Goal: Information Seeking & Learning: Learn about a topic

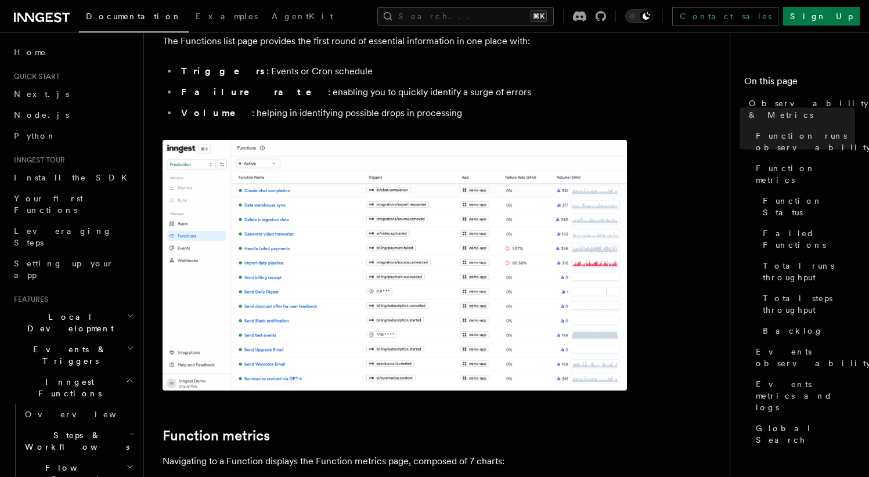
scroll to position [228, 0]
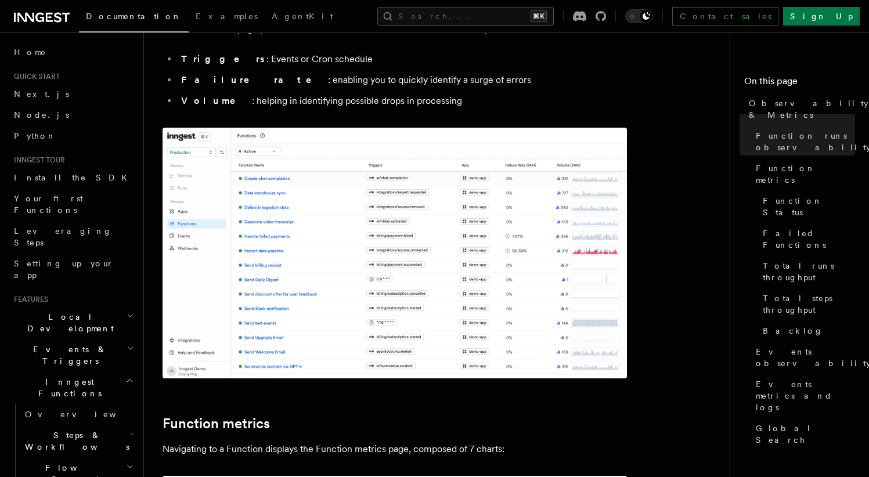
click at [402, 215] on img at bounding box center [395, 253] width 464 height 251
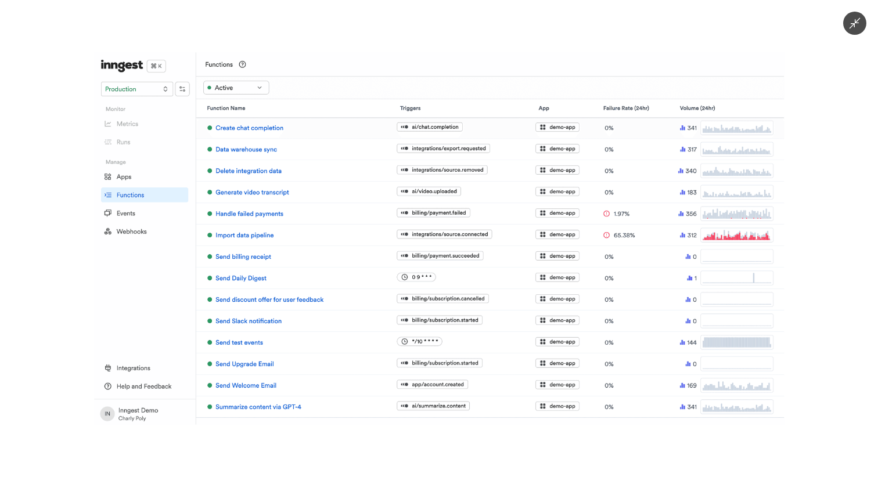
click at [45, 262] on div at bounding box center [439, 238] width 878 height 477
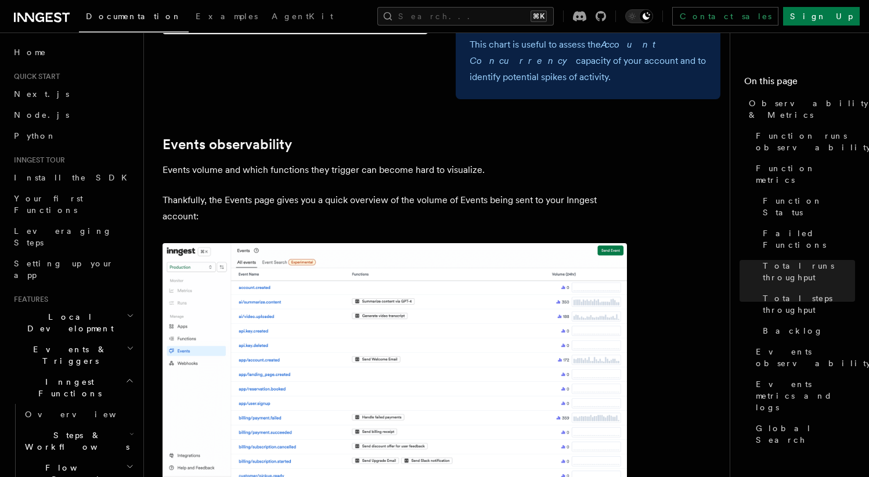
scroll to position [2498, 0]
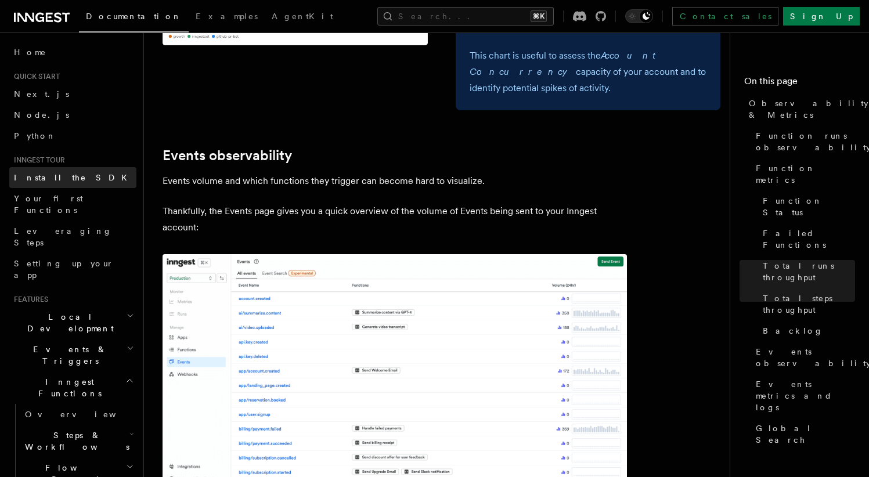
click at [60, 175] on span "Install the SDK" at bounding box center [74, 177] width 120 height 9
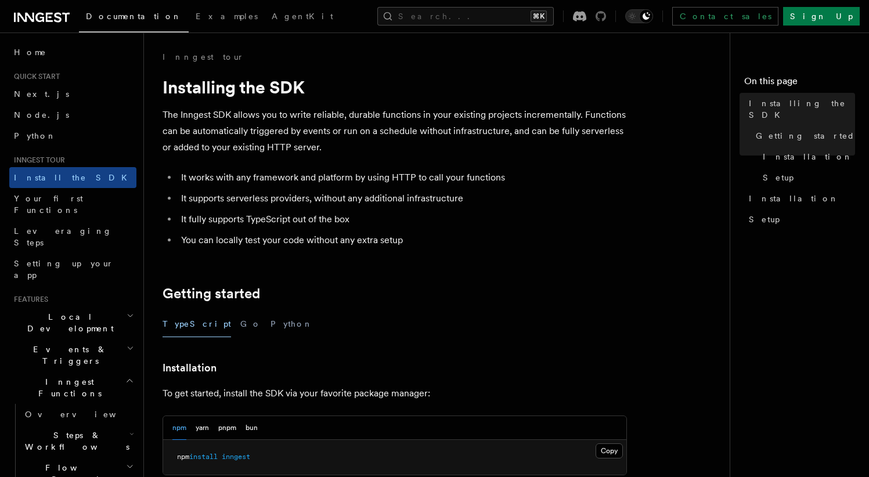
click at [606, 20] on icon at bounding box center [601, 16] width 10 height 10
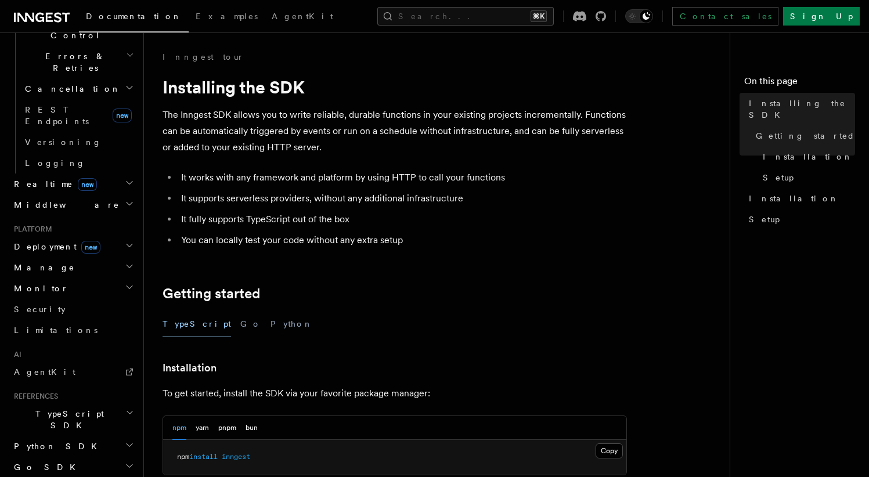
scroll to position [475, 0]
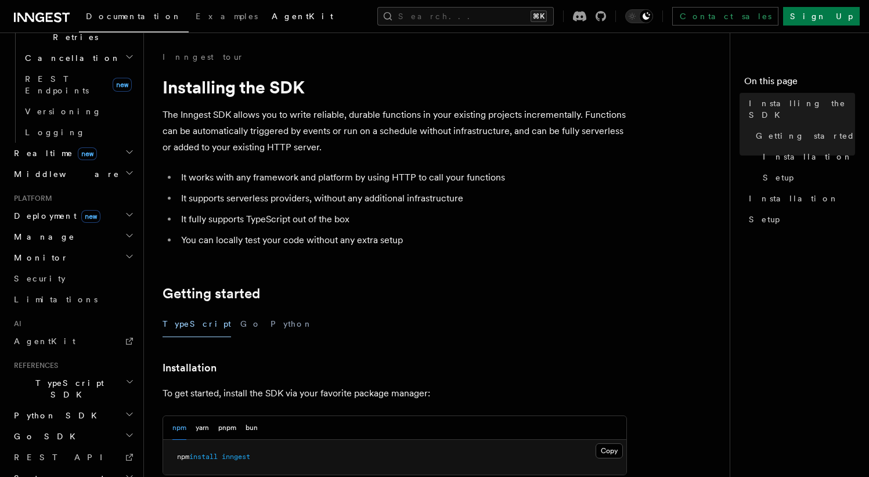
click at [265, 24] on link "AgentKit" at bounding box center [302, 17] width 75 height 28
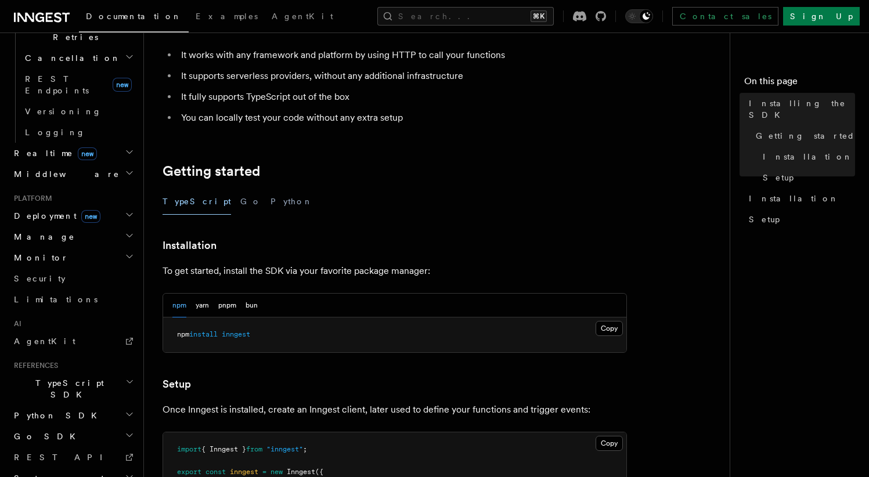
scroll to position [138, 0]
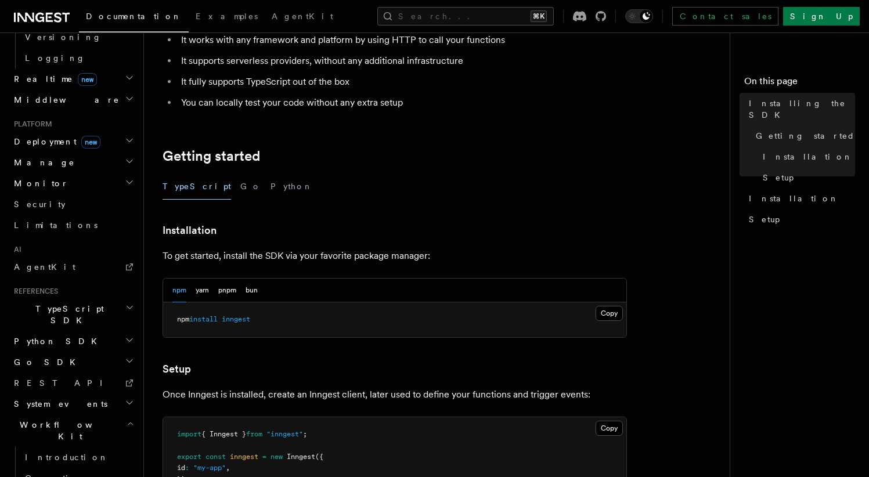
scroll to position [579, 0]
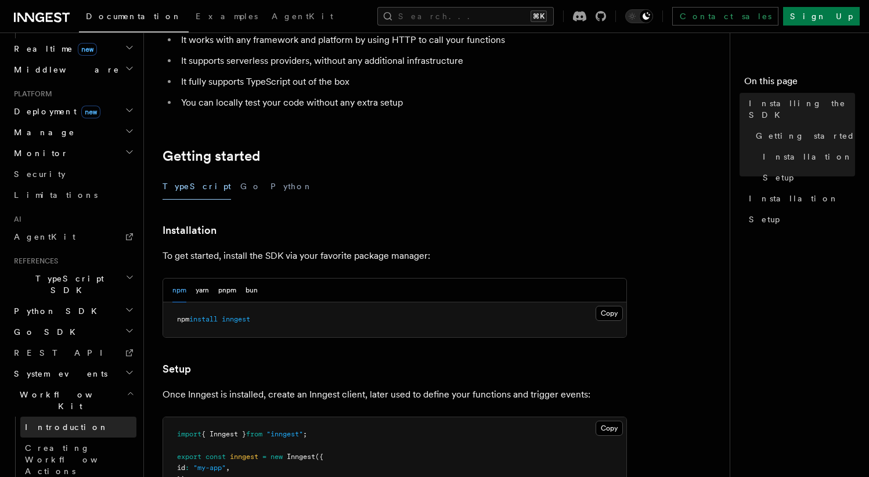
click at [84, 417] on link "Introduction" at bounding box center [78, 427] width 116 height 21
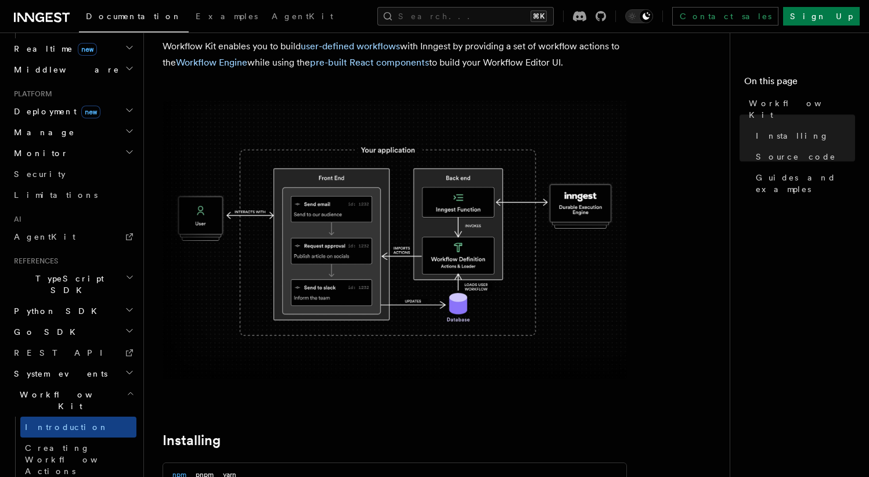
scroll to position [38, 0]
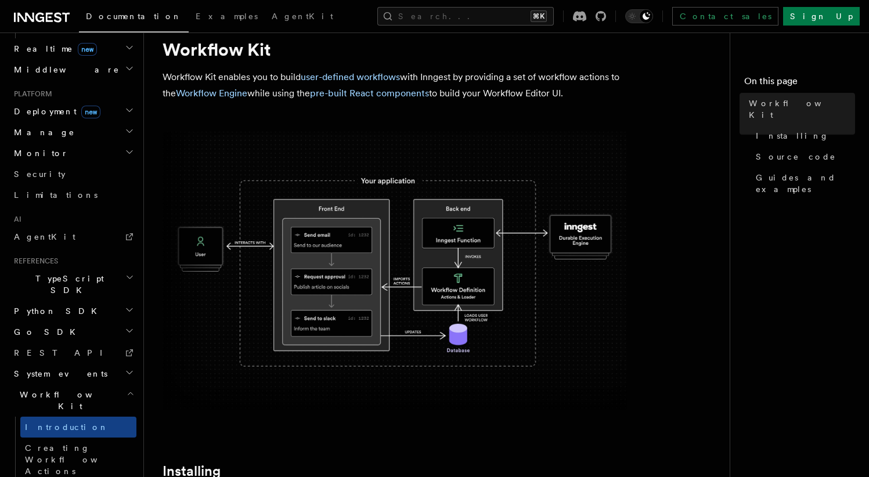
click at [89, 363] on h2 "System events" at bounding box center [72, 373] width 127 height 21
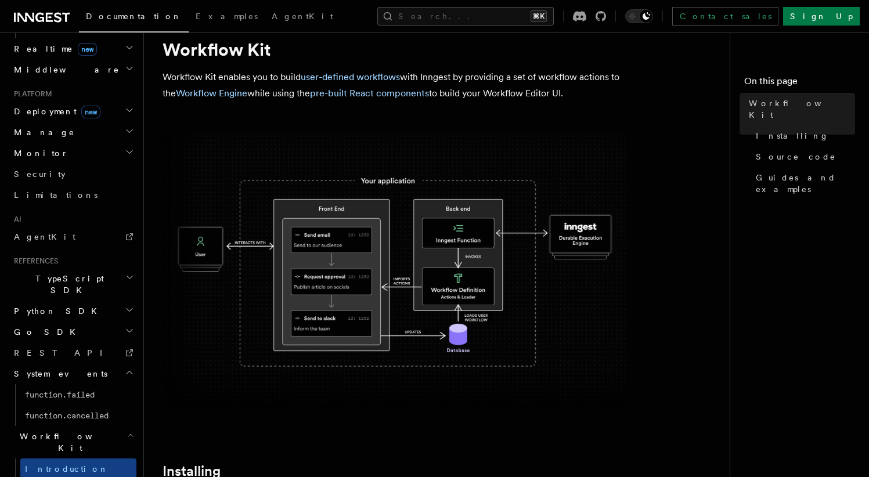
click at [89, 363] on h2 "System events" at bounding box center [72, 373] width 127 height 21
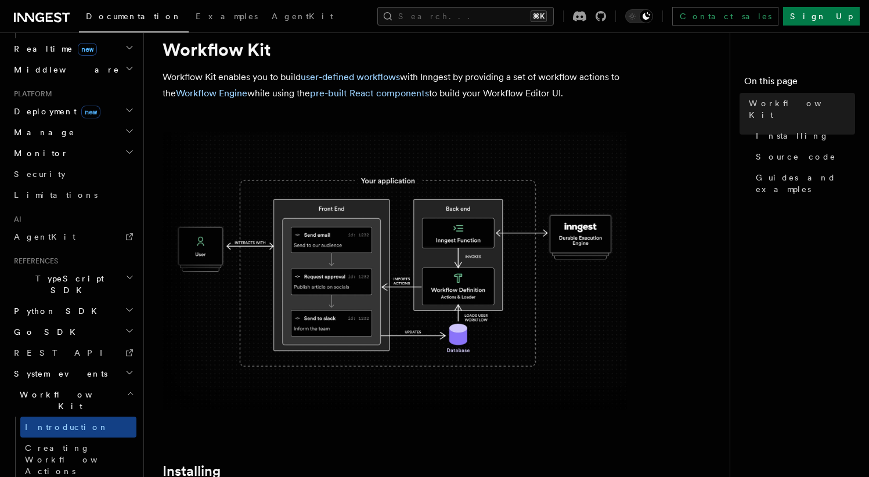
click at [80, 384] on h2 "Workflow Kit" at bounding box center [72, 400] width 127 height 33
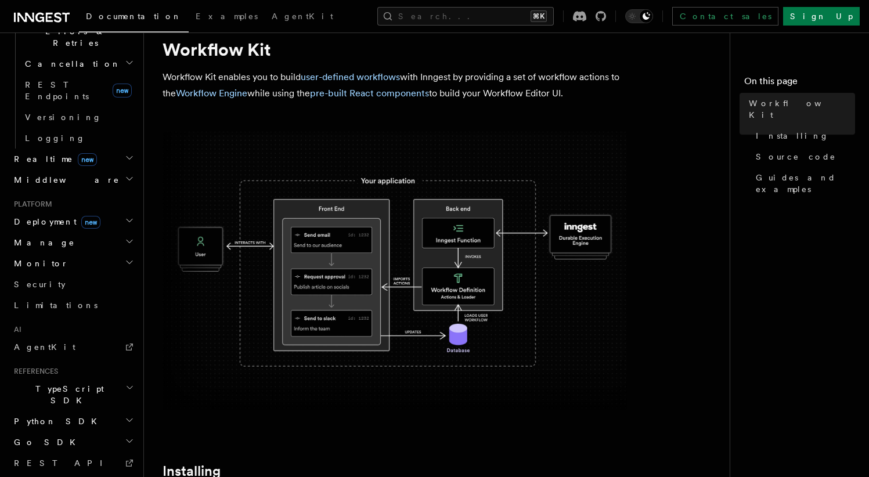
scroll to position [475, 0]
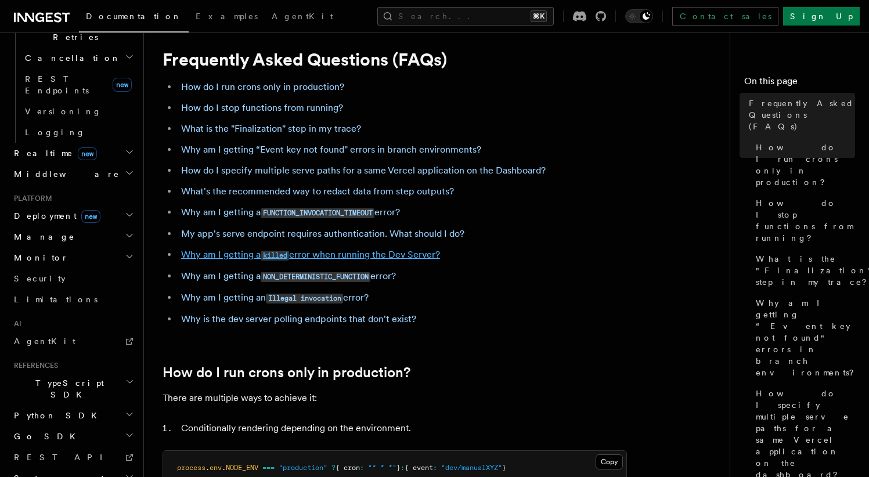
scroll to position [19, 0]
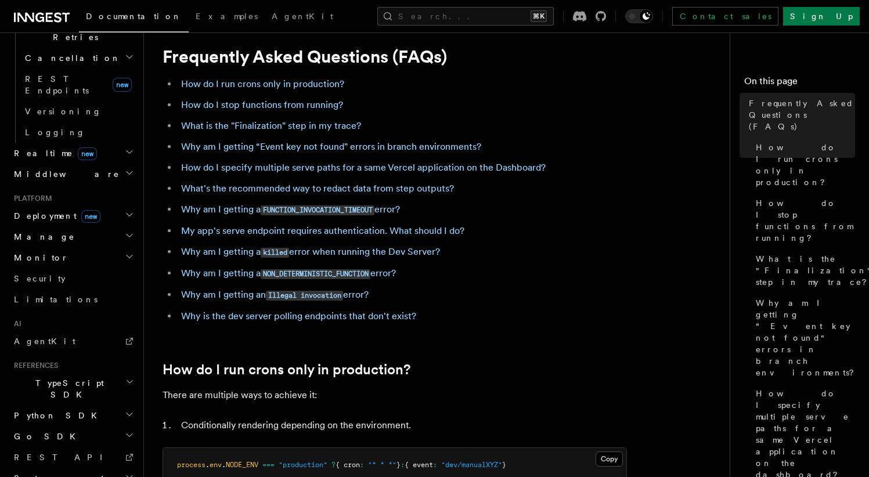
click at [54, 17] on icon at bounding box center [42, 17] width 56 height 14
